Goal: Information Seeking & Learning: Learn about a topic

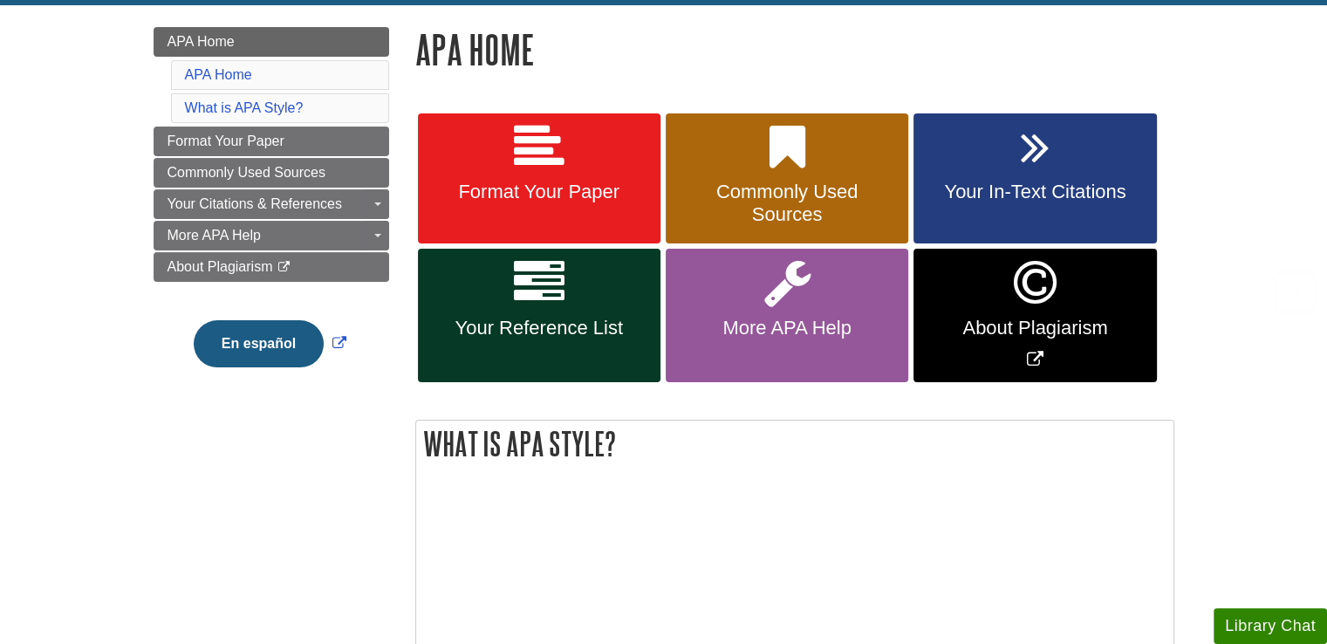
scroll to position [248, 0]
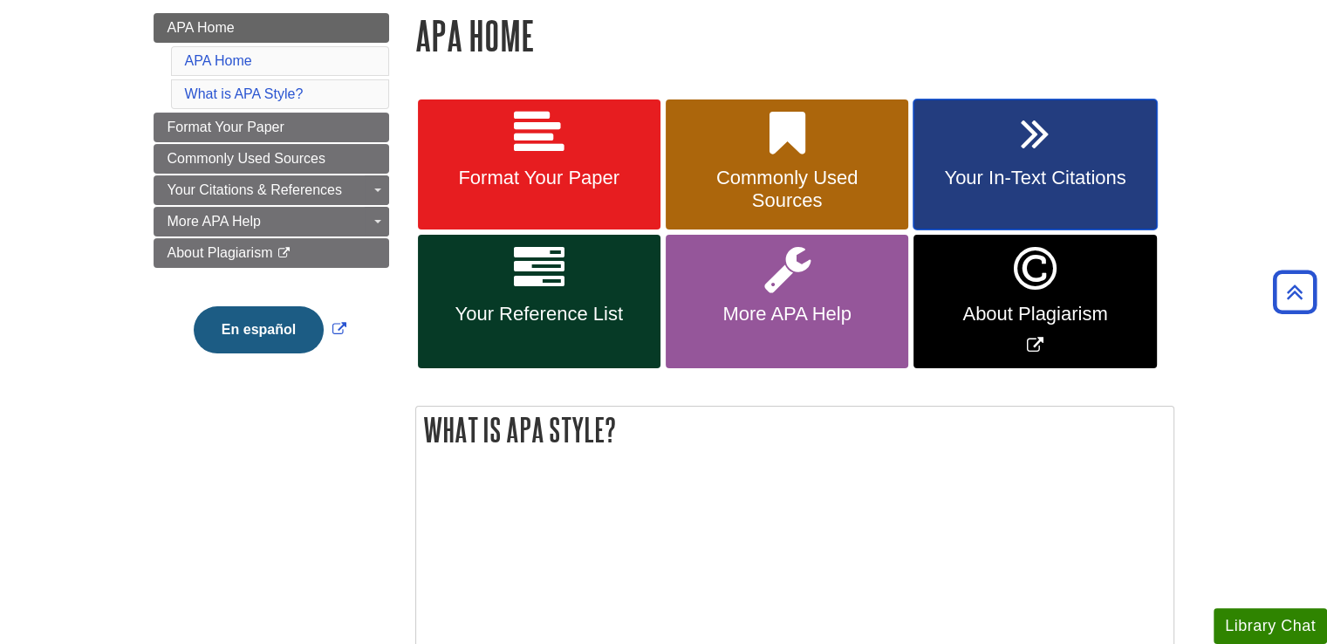
click at [1027, 179] on span "Your In-Text Citations" at bounding box center [1034, 178] width 216 height 23
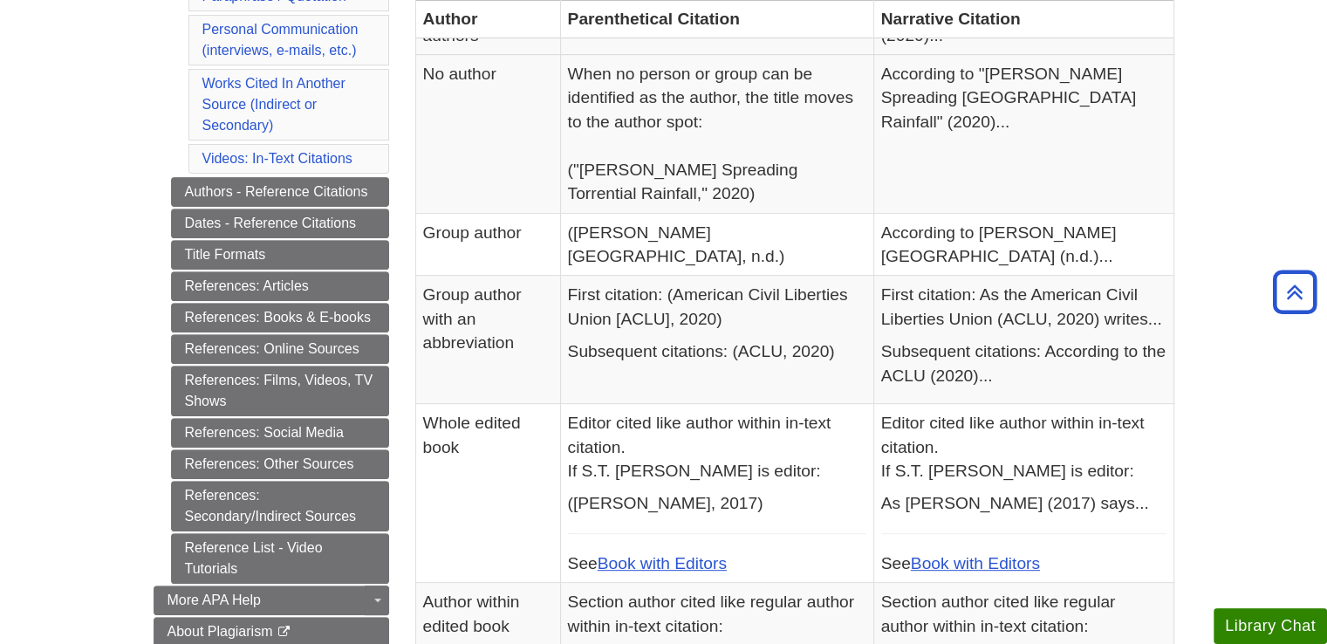
scroll to position [625, 0]
click at [311, 337] on link "References: Online Sources" at bounding box center [280, 349] width 218 height 30
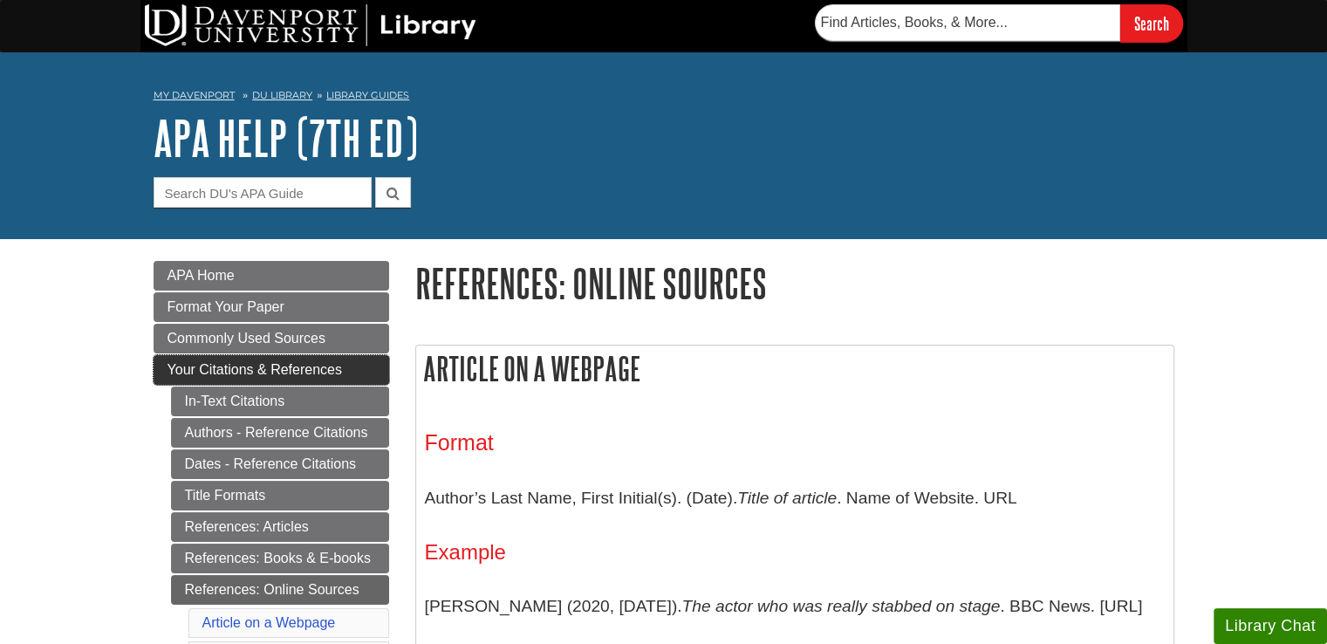
click at [267, 371] on span "Your Citations & References" at bounding box center [254, 369] width 174 height 15
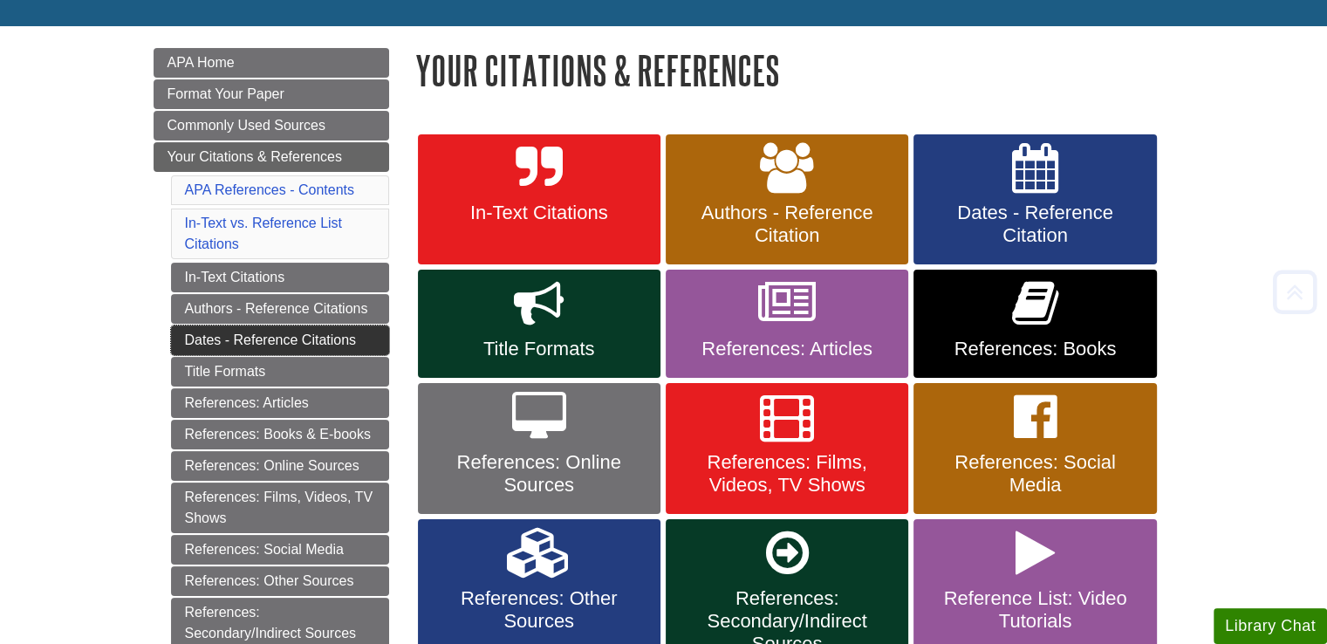
scroll to position [251, 0]
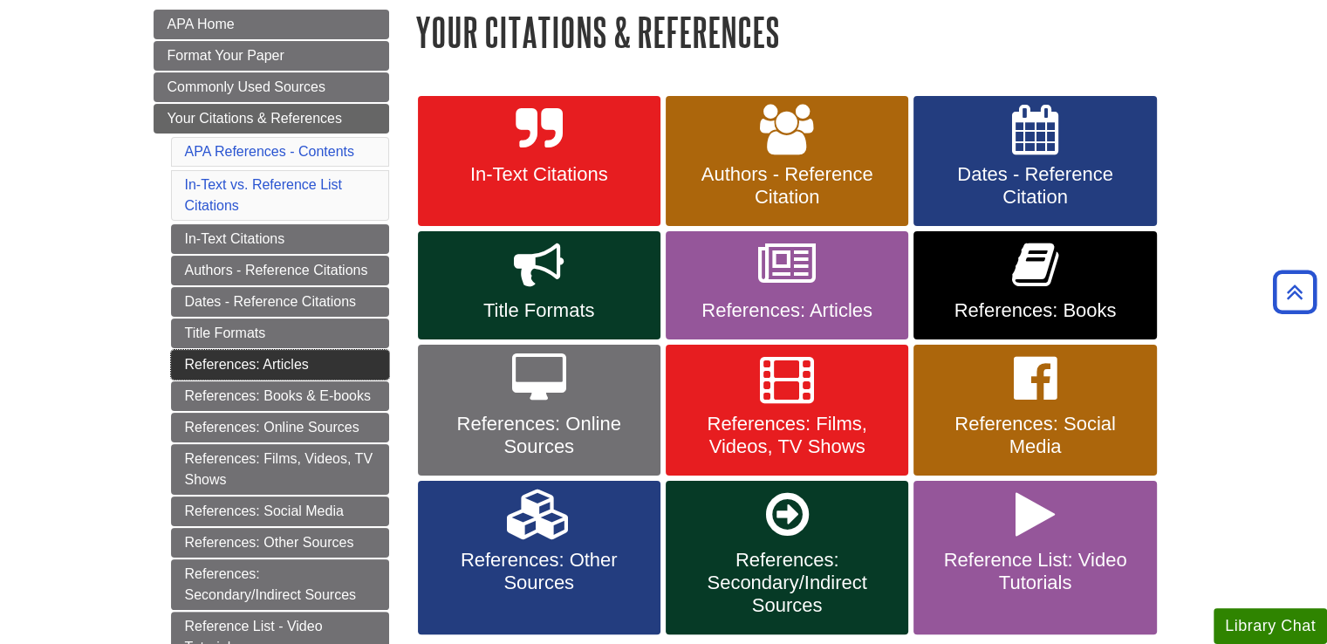
click at [270, 361] on link "References: Articles" at bounding box center [280, 365] width 218 height 30
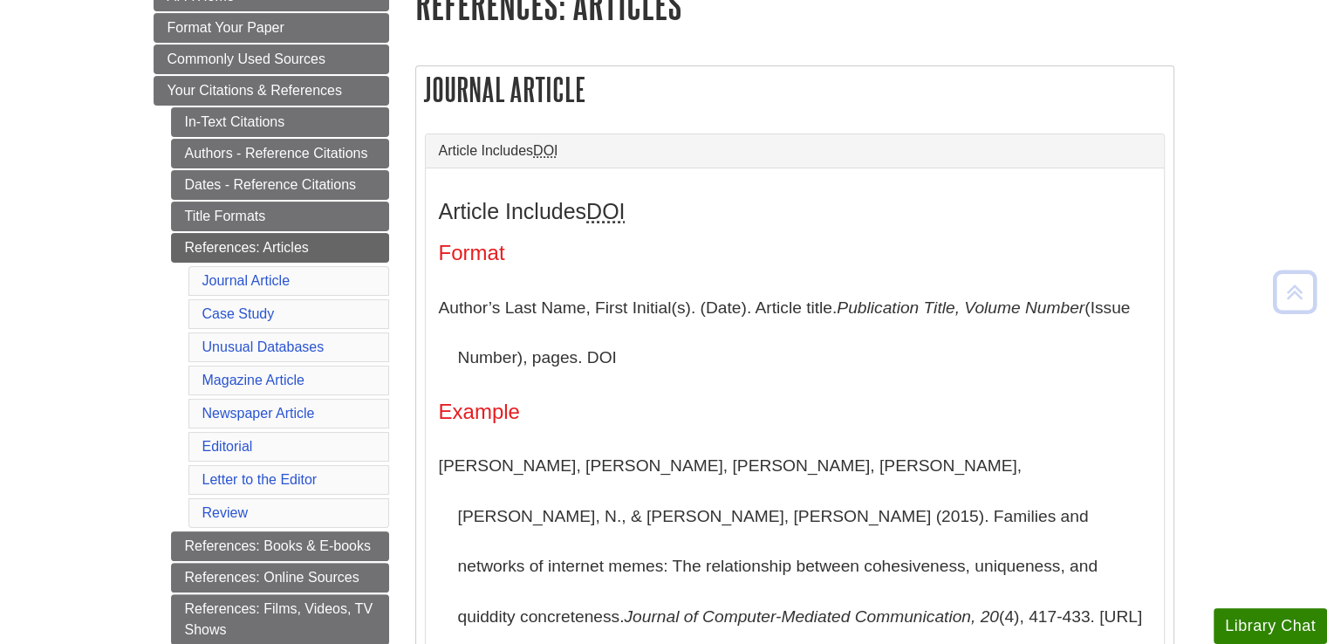
scroll to position [279, 0]
